Goal: Transaction & Acquisition: Subscribe to service/newsletter

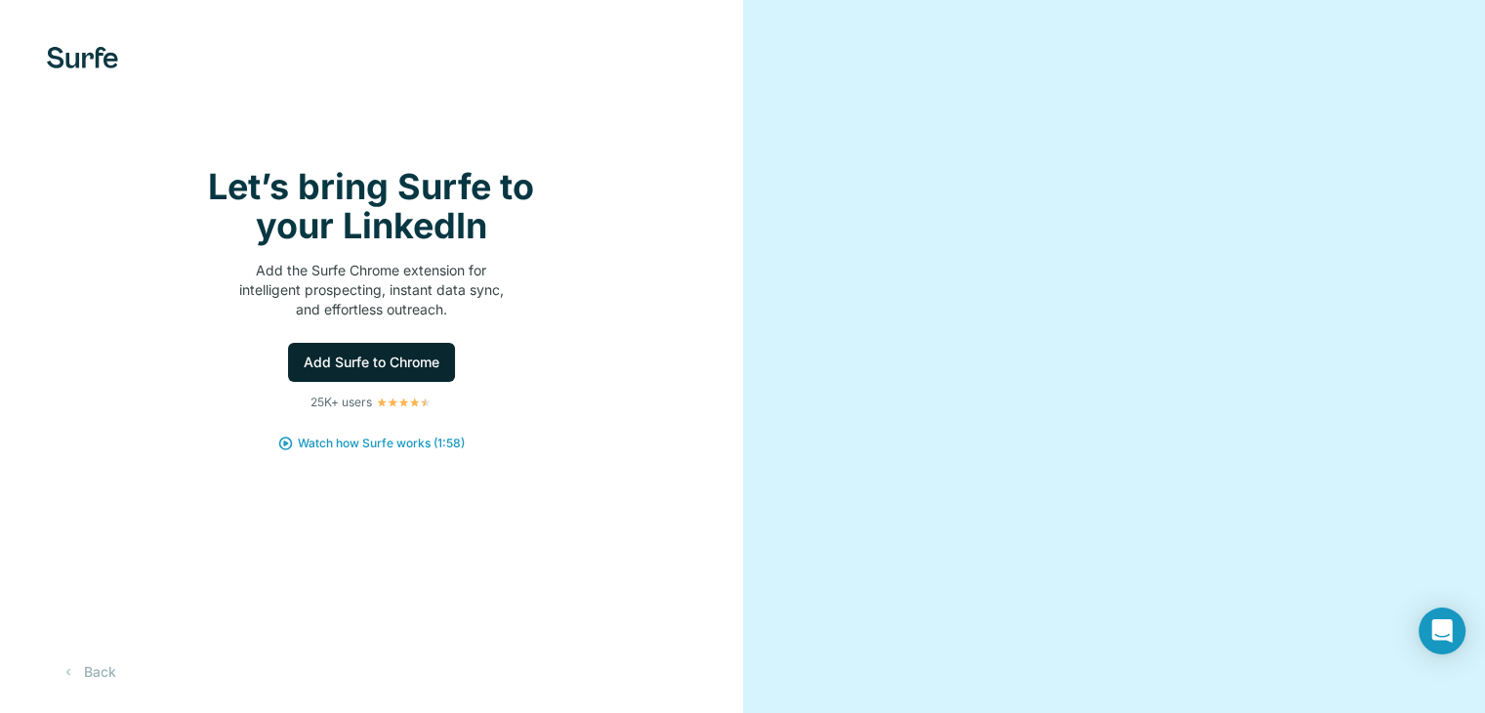
click at [401, 372] on span "Add Surfe to Chrome" at bounding box center [372, 362] width 136 height 20
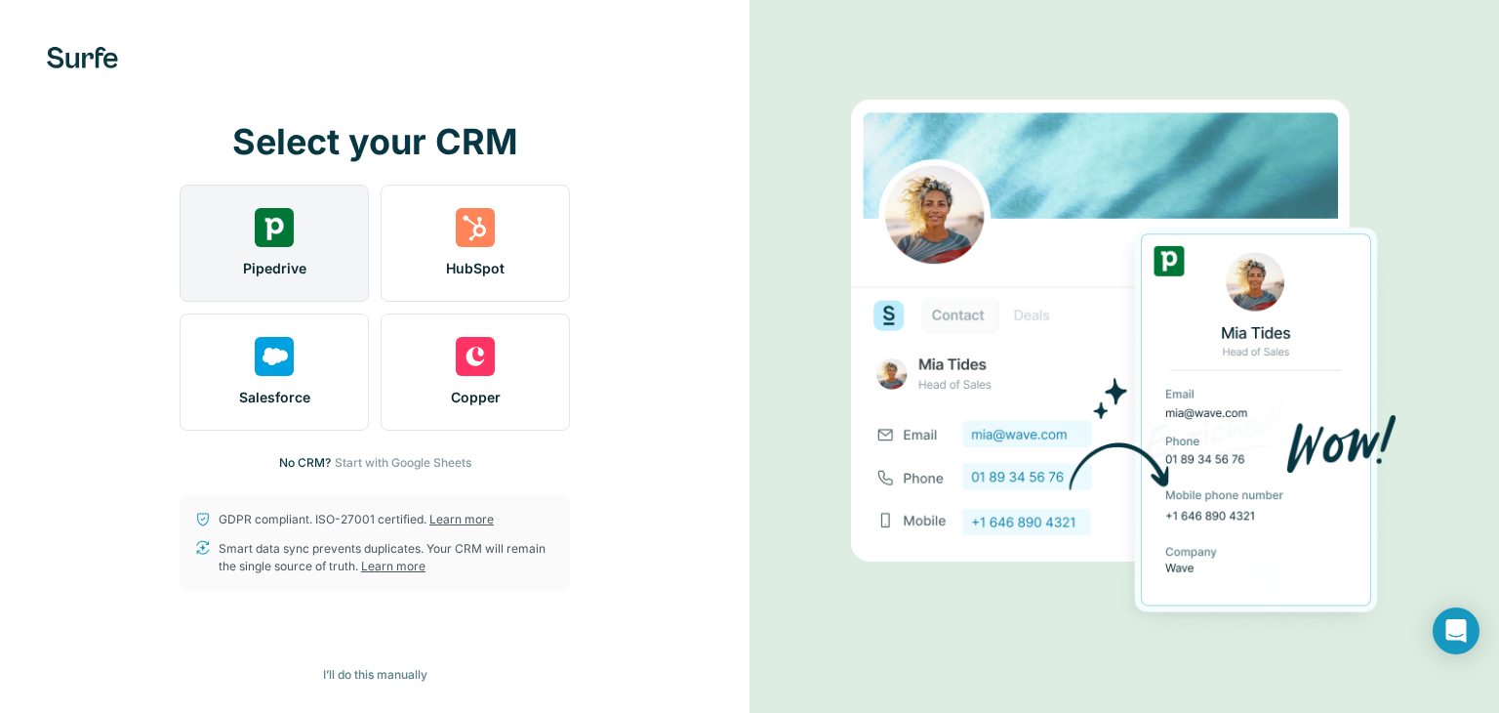
click at [301, 278] on div "Pipedrive" at bounding box center [274, 243] width 189 height 117
click at [306, 251] on div "Pipedrive" at bounding box center [274, 243] width 189 height 117
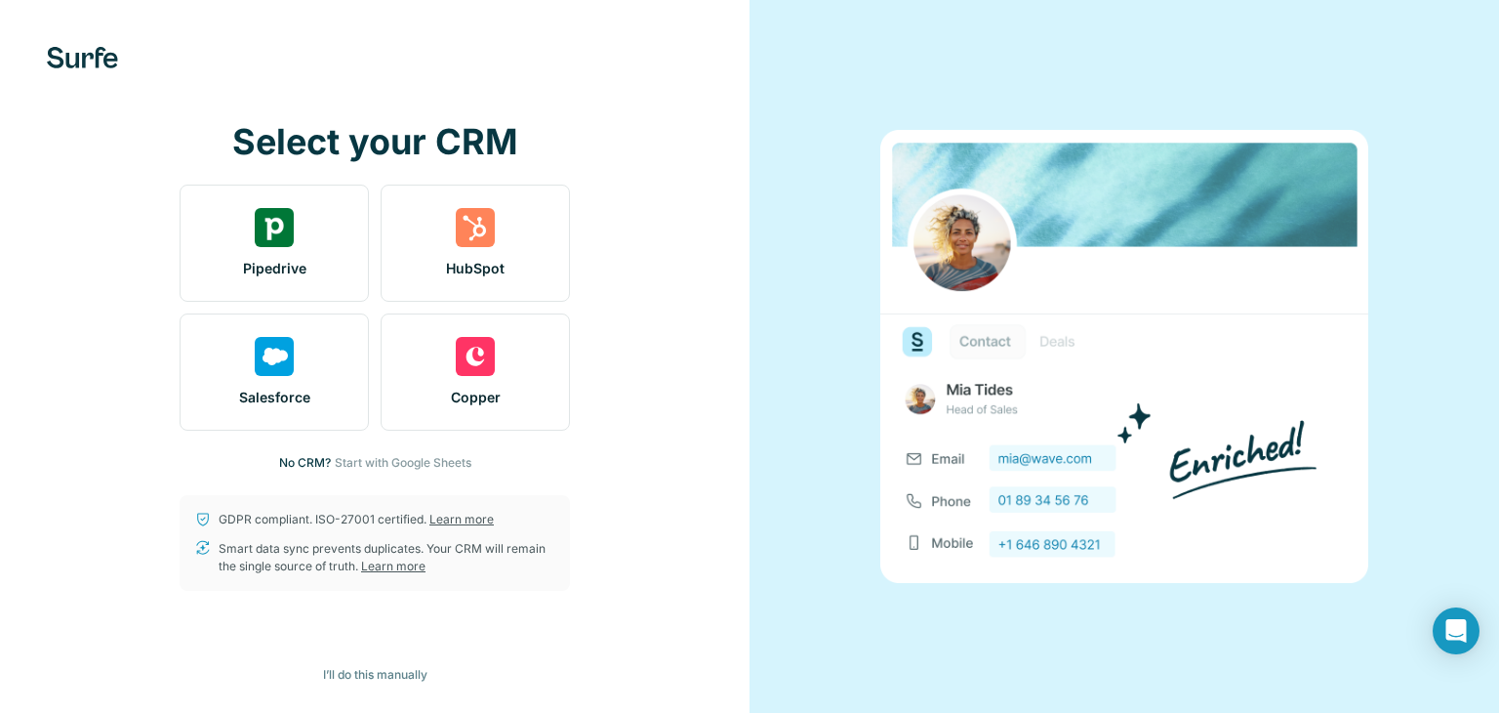
click at [1114, 170] on img at bounding box center [1125, 356] width 488 height 452
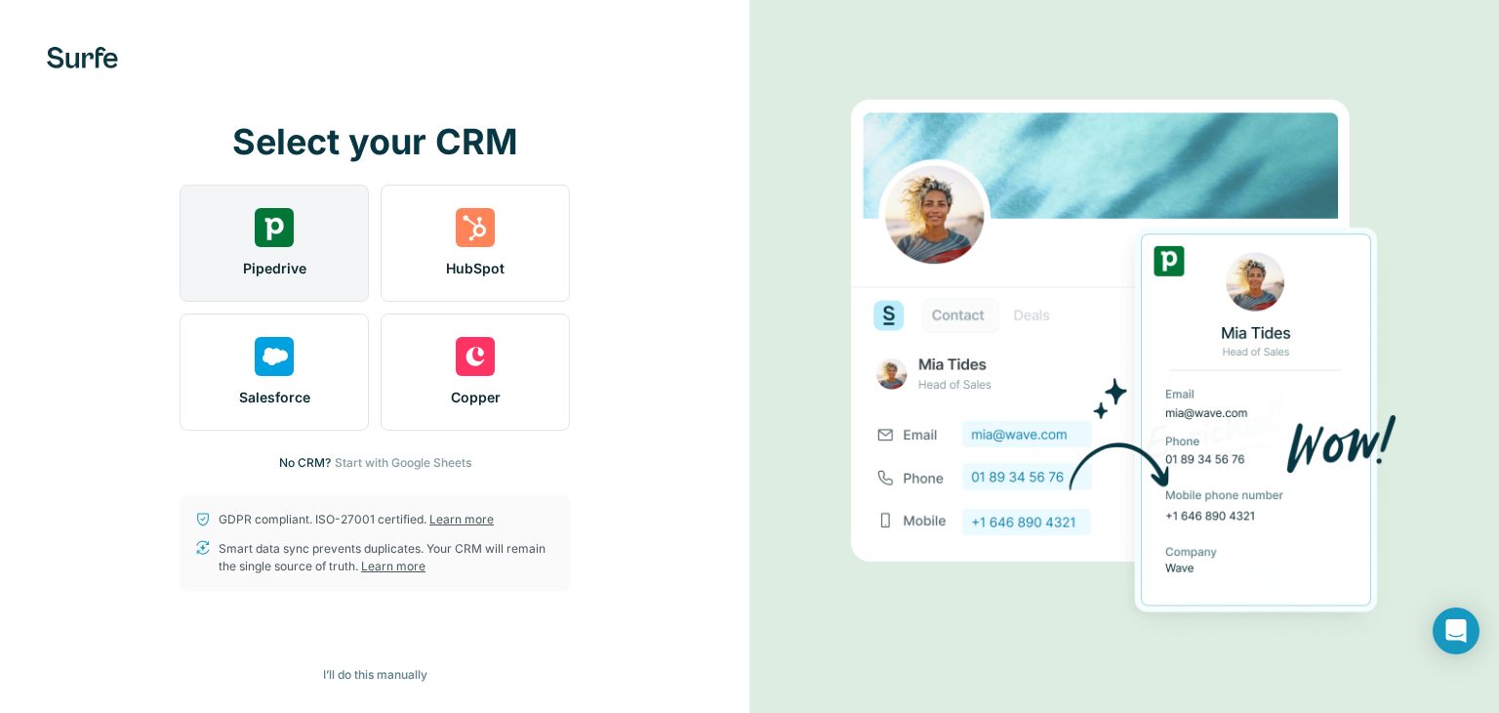
click at [262, 264] on span "Pipedrive" at bounding box center [274, 269] width 63 height 20
